Goal: Find specific page/section: Find specific page/section

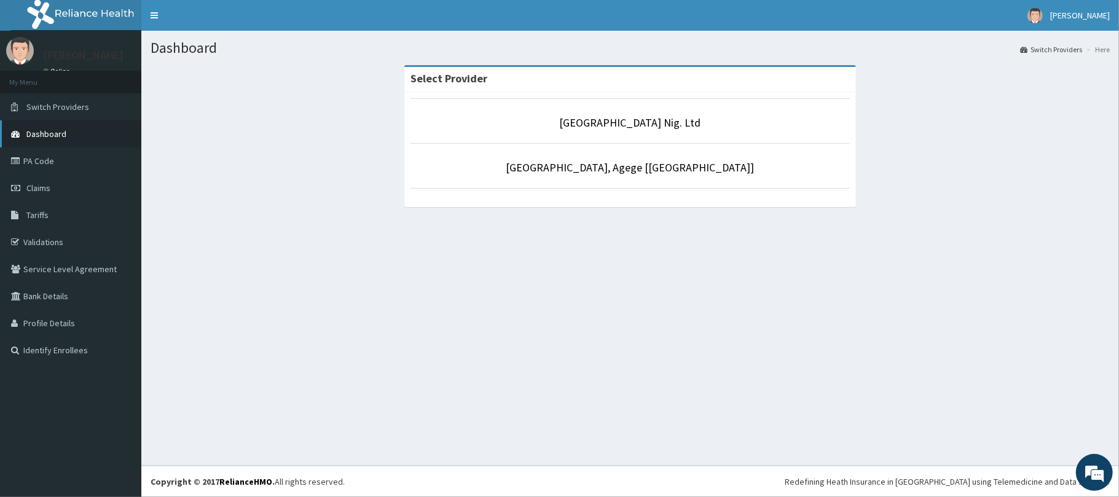
click at [37, 126] on link "Dashboard" at bounding box center [70, 133] width 141 height 27
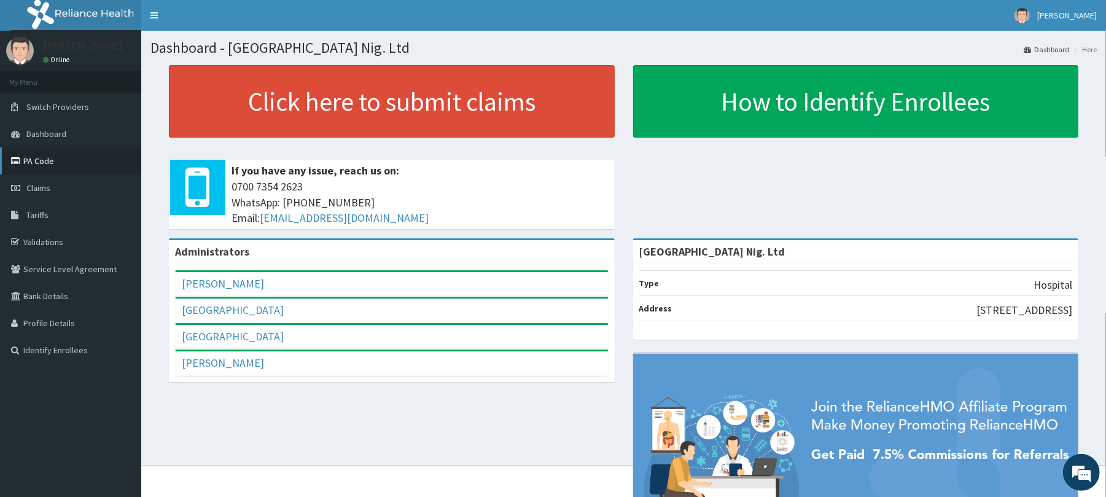
click at [38, 158] on link "PA Code" at bounding box center [70, 160] width 141 height 27
